Goal: Task Accomplishment & Management: Manage account settings

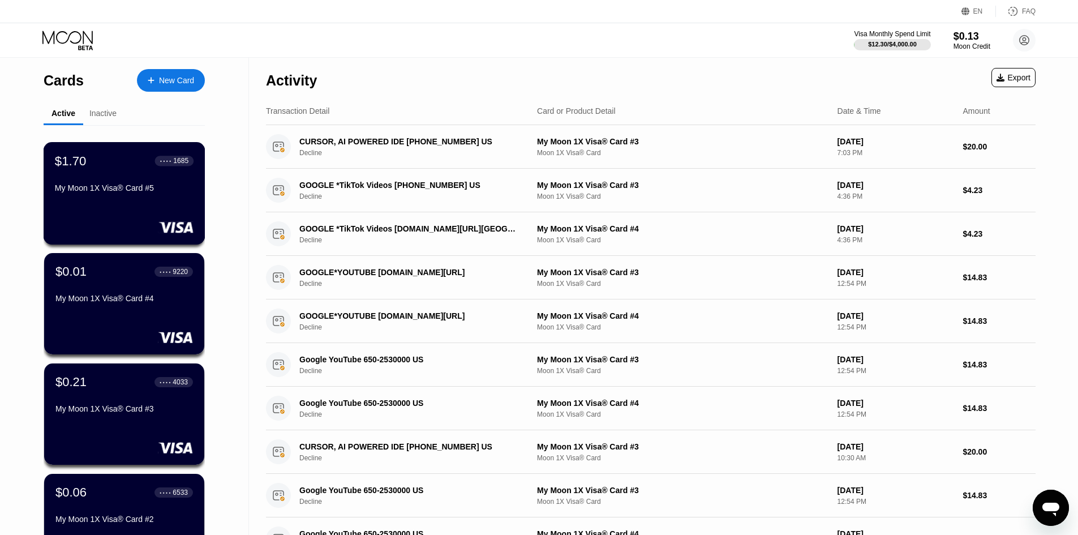
click at [97, 192] on div "My Moon 1X Visa® Card #5" at bounding box center [124, 187] width 139 height 9
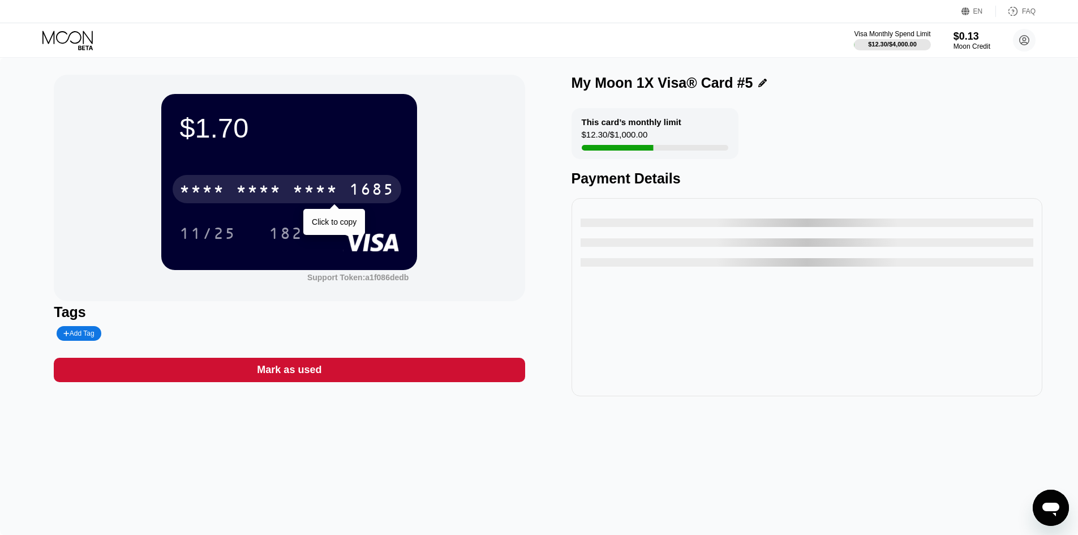
click at [279, 185] on div "* * * *" at bounding box center [258, 191] width 45 height 18
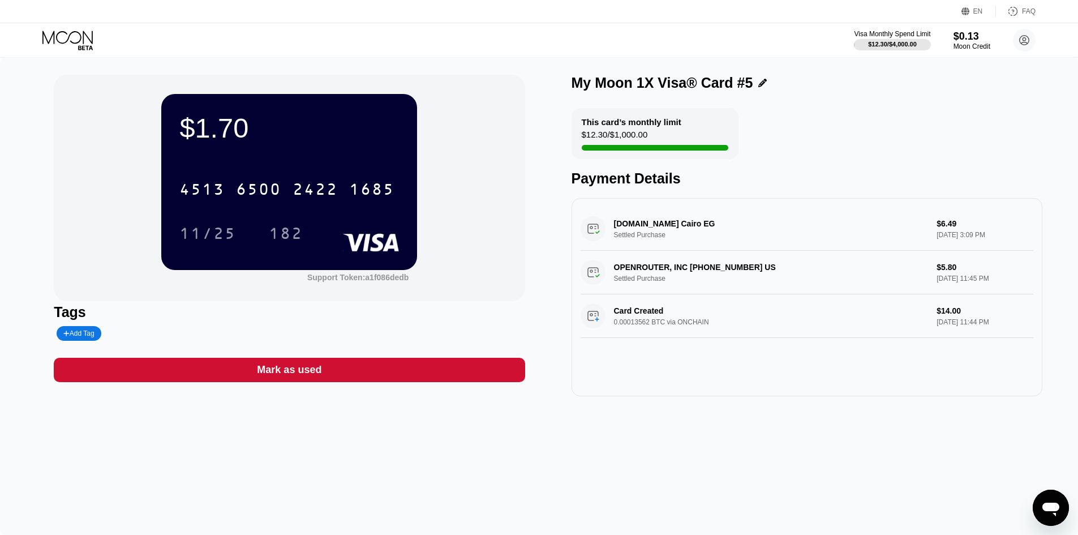
click at [203, 214] on div "[CREDIT_CARD_NUMBER] 11/25 182" at bounding box center [288, 199] width 219 height 67
click at [256, 233] on div "11/25 182 Click to copy" at bounding box center [288, 233] width 219 height 28
click at [231, 238] on div "11/25" at bounding box center [207, 235] width 57 height 18
click at [292, 249] on div "$1.70 4513 6500 2422 1685 11/25 182" at bounding box center [289, 181] width 256 height 175
click at [293, 231] on div "182" at bounding box center [286, 235] width 34 height 18
